Goal: Navigation & Orientation: Find specific page/section

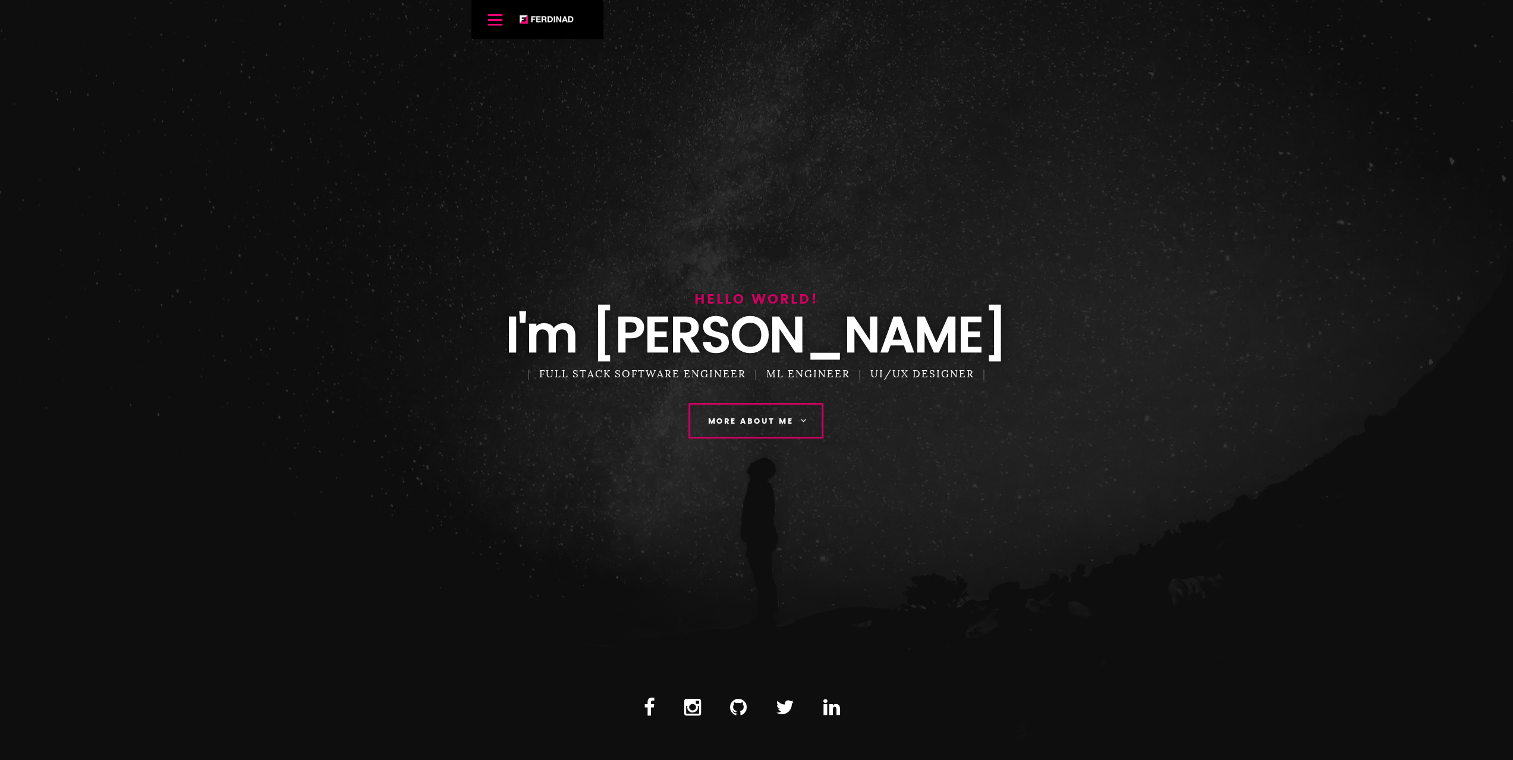
click at [767, 429] on link "More About Me" at bounding box center [755, 421] width 135 height 36
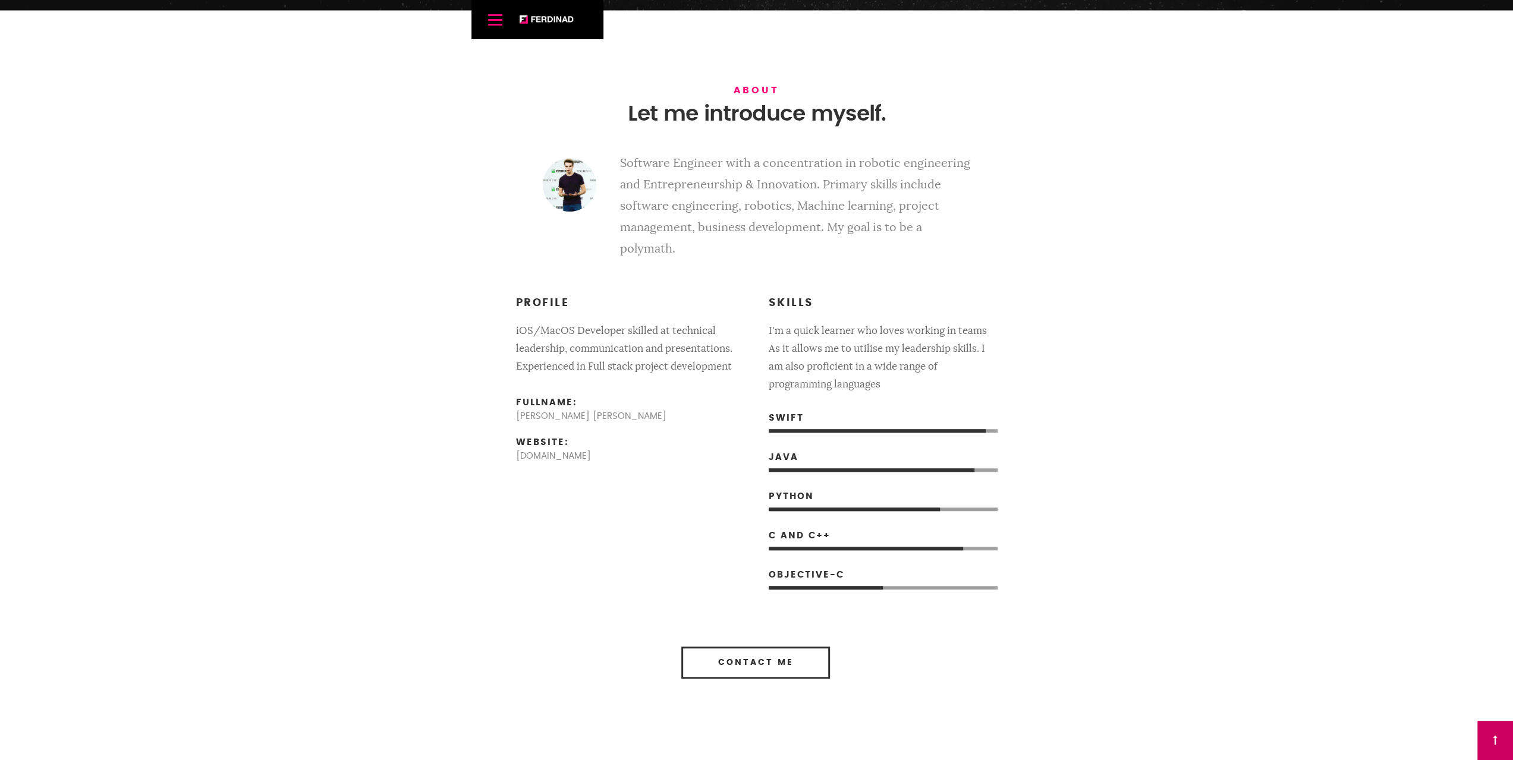
scroll to position [760, 0]
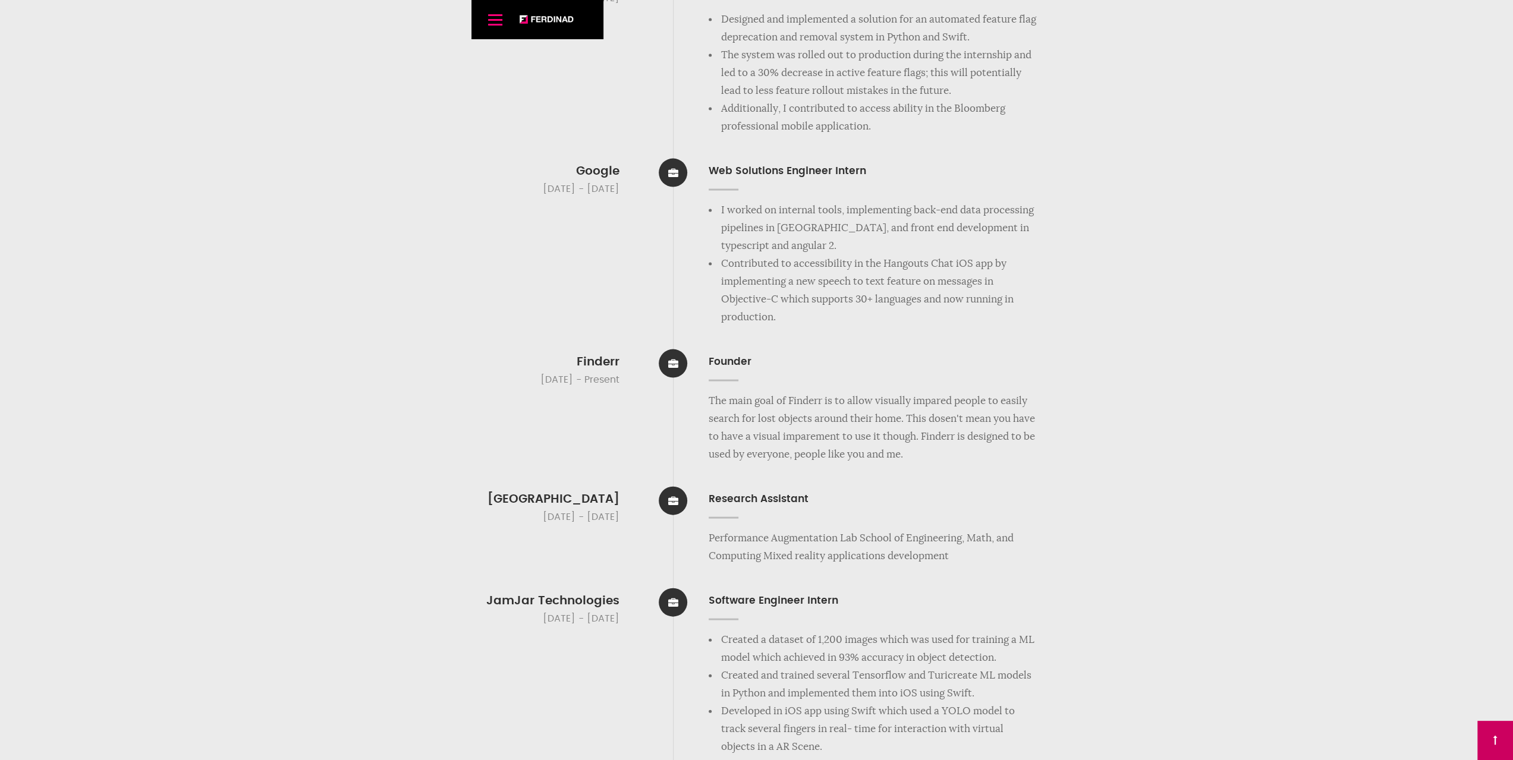
scroll to position [2425, 0]
click at [806, 402] on p "The main goal of Finderr is to allow visually impared people to easily search f…" at bounding box center [873, 425] width 328 height 71
copy p "Finderr"
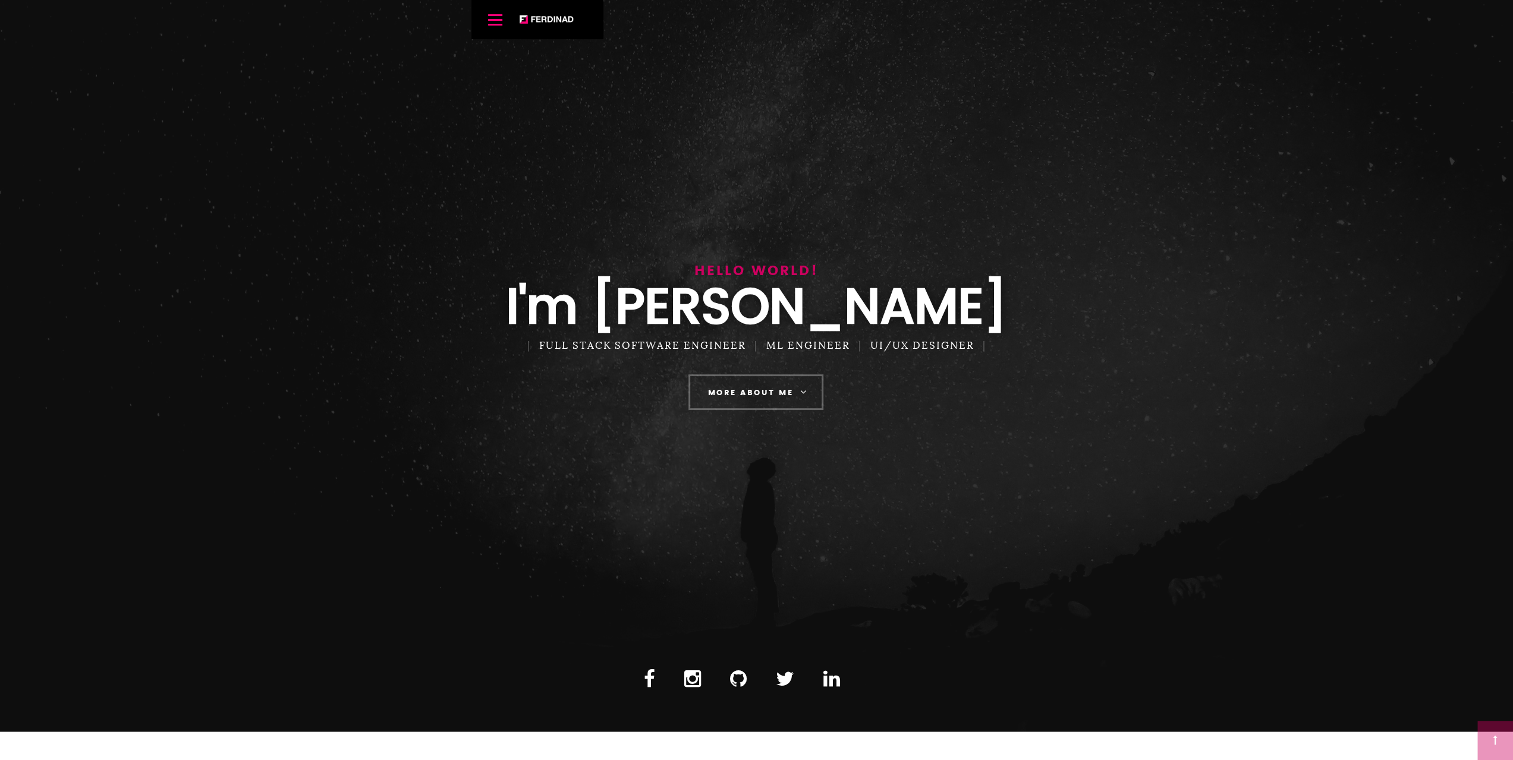
scroll to position [0, 0]
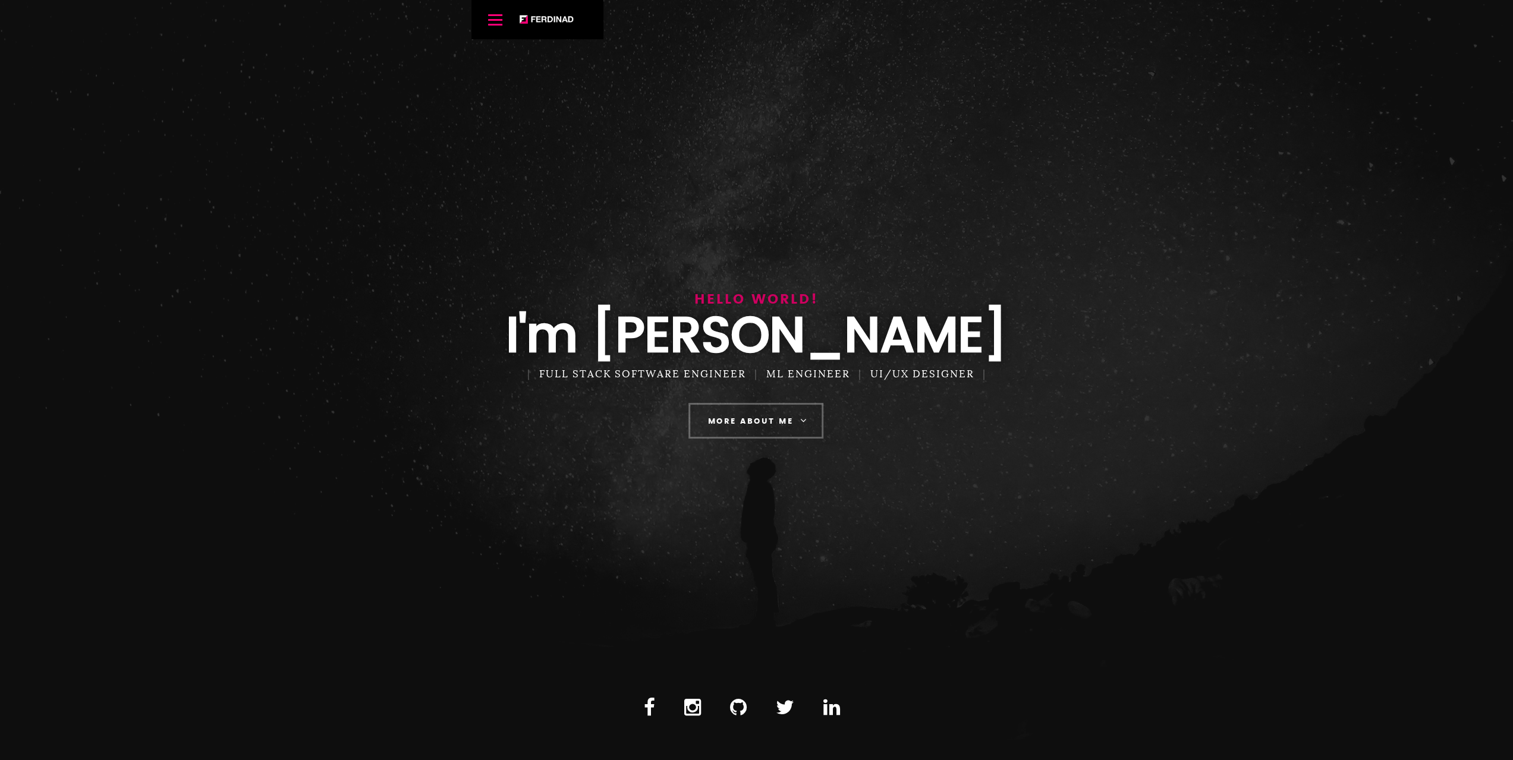
click at [561, 25] on div "Menu Ferdinand Home About Resume Portfolio Contact Media Blog" at bounding box center [537, 19] width 132 height 39
click at [556, 21] on link "[PERSON_NAME]" at bounding box center [546, 19] width 55 height 9
click at [496, 20] on span "Menu" at bounding box center [495, 20] width 14 height 2
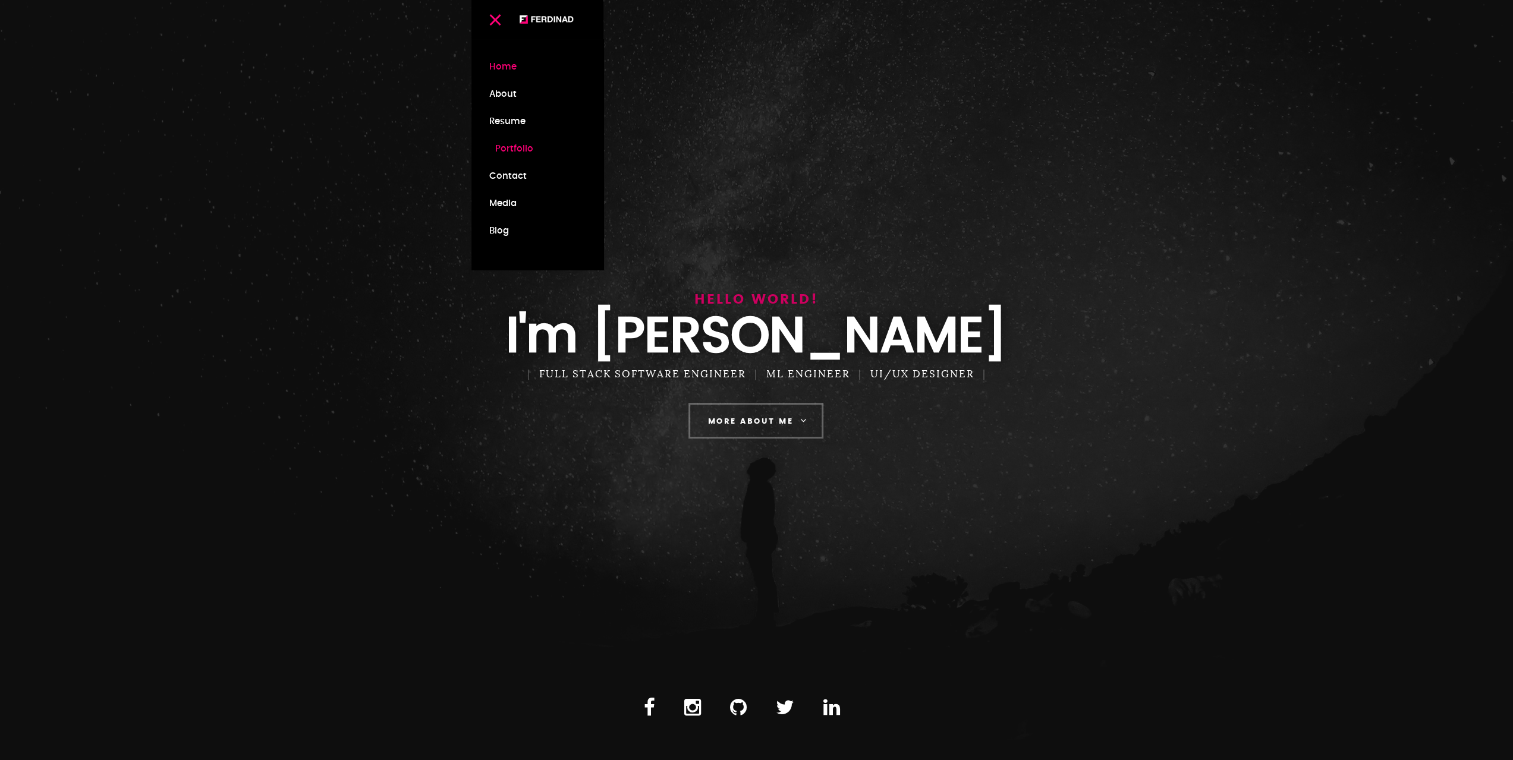
click at [531, 150] on link "Portfolio" at bounding box center [537, 149] width 96 height 27
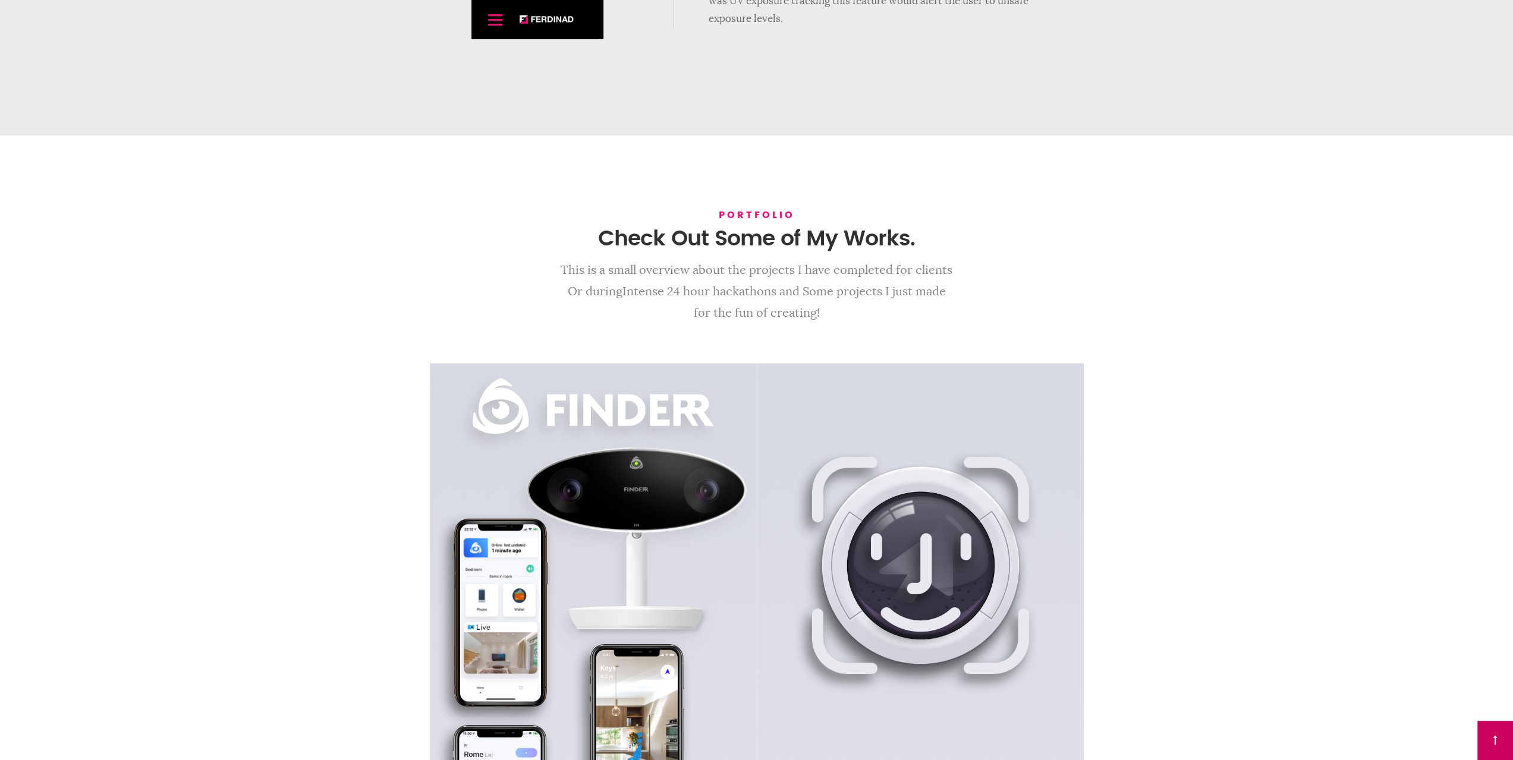
scroll to position [5120, 0]
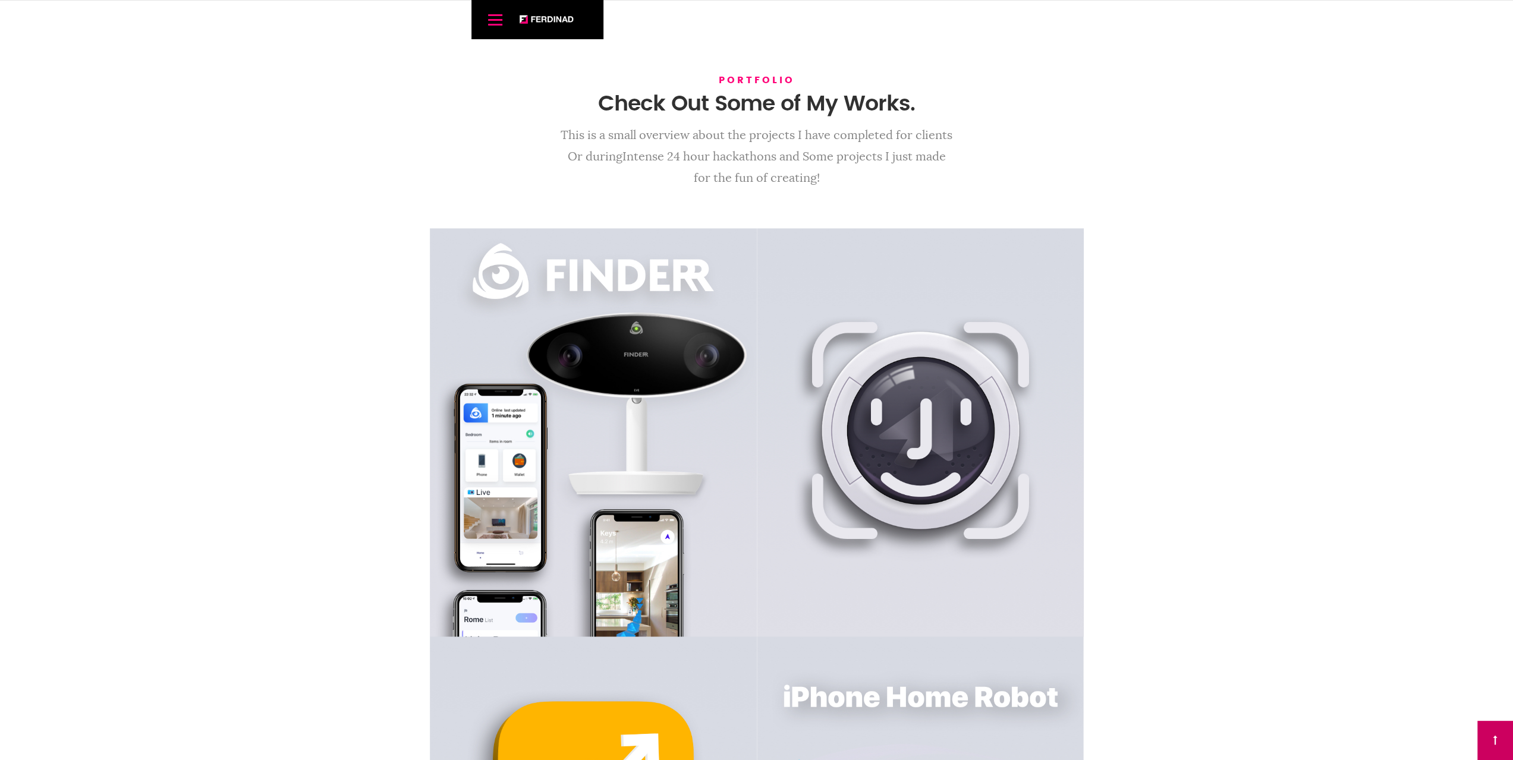
click at [489, 19] on span "Menu" at bounding box center [495, 20] width 14 height 2
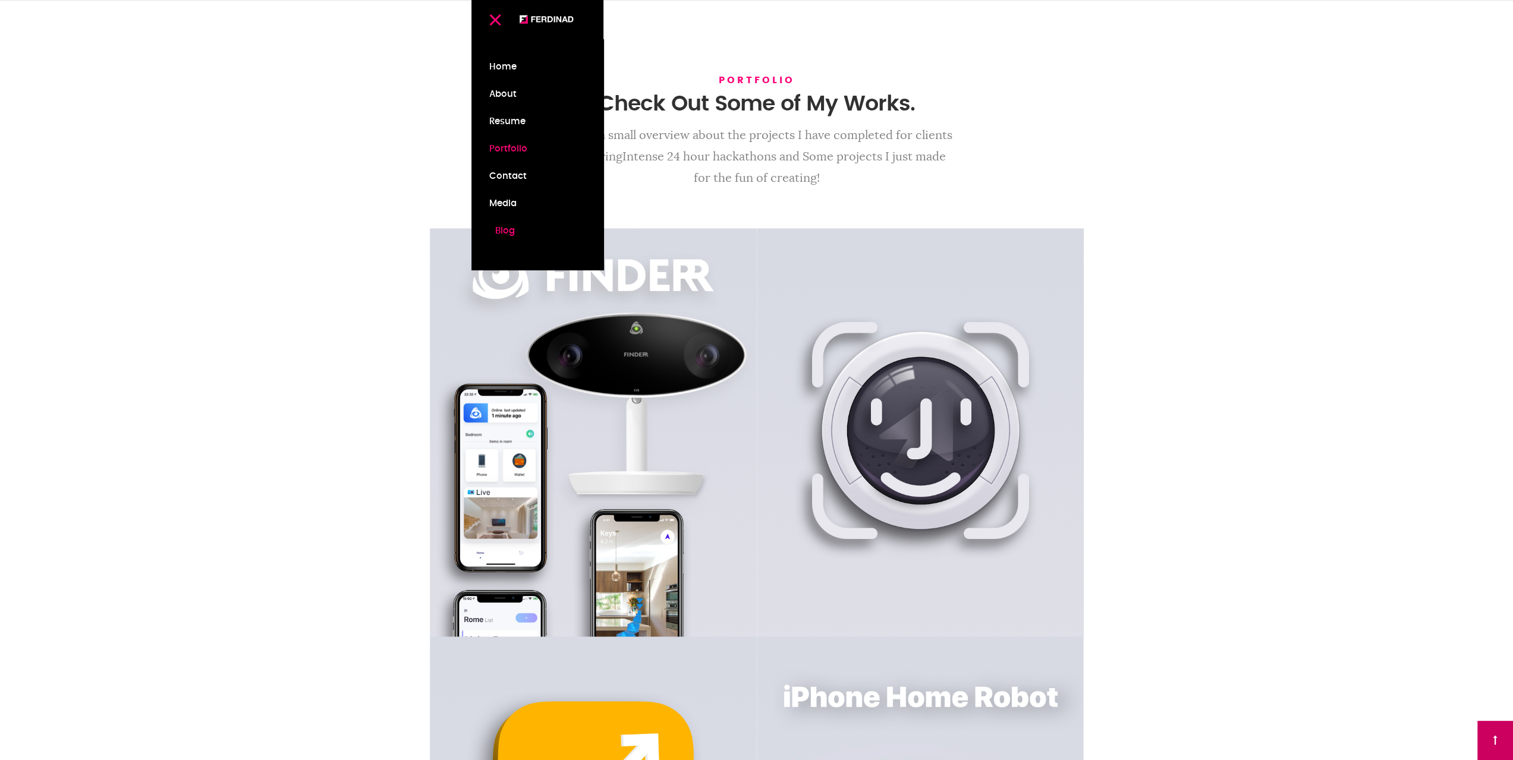
click at [503, 231] on link "Blog" at bounding box center [537, 231] width 96 height 27
